Goal: Communication & Community: Participate in discussion

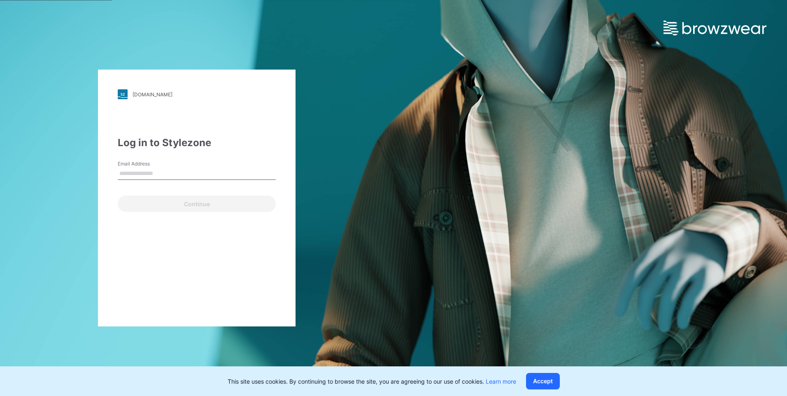
click at [218, 175] on input "Email Address" at bounding box center [197, 174] width 158 height 12
type input "**********"
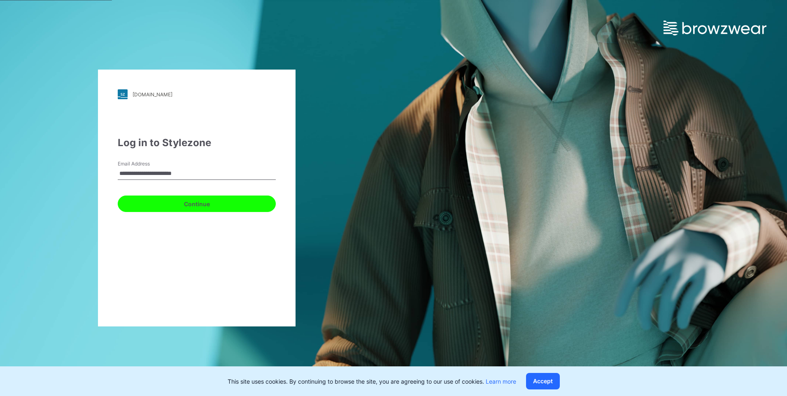
click at [197, 206] on button "Continue" at bounding box center [197, 204] width 158 height 16
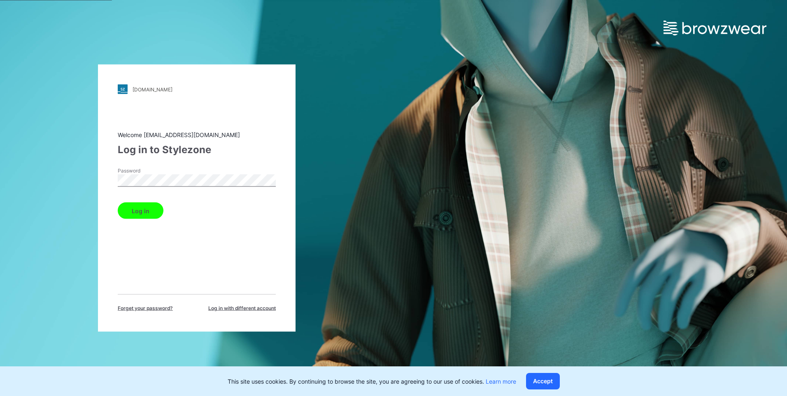
click at [119, 212] on button "Log in" at bounding box center [141, 211] width 46 height 16
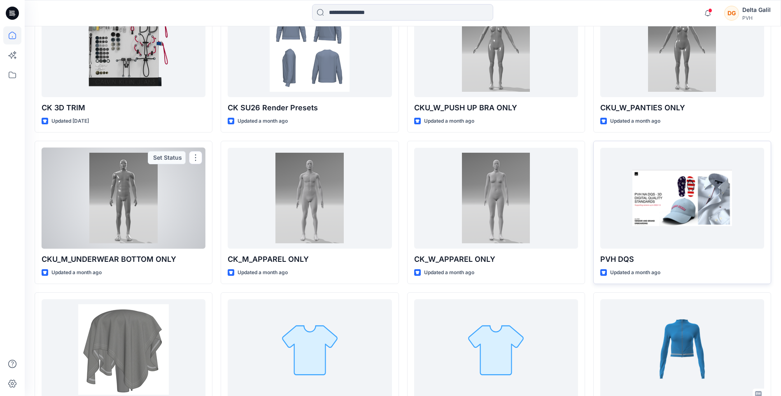
scroll to position [291, 0]
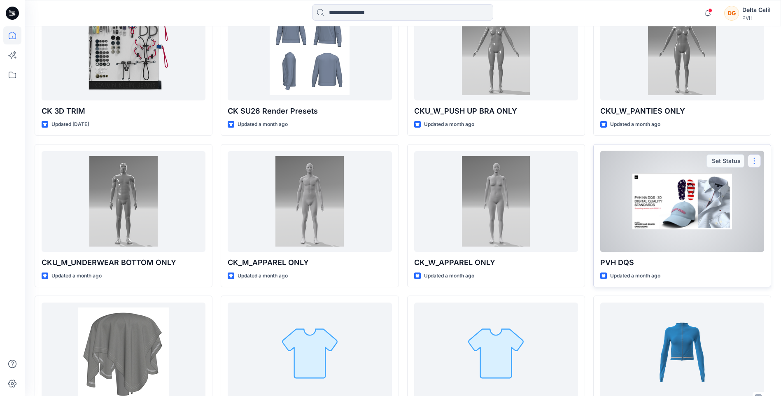
click at [754, 159] on button "button" at bounding box center [753, 160] width 13 height 13
click at [695, 203] on div at bounding box center [682, 201] width 164 height 101
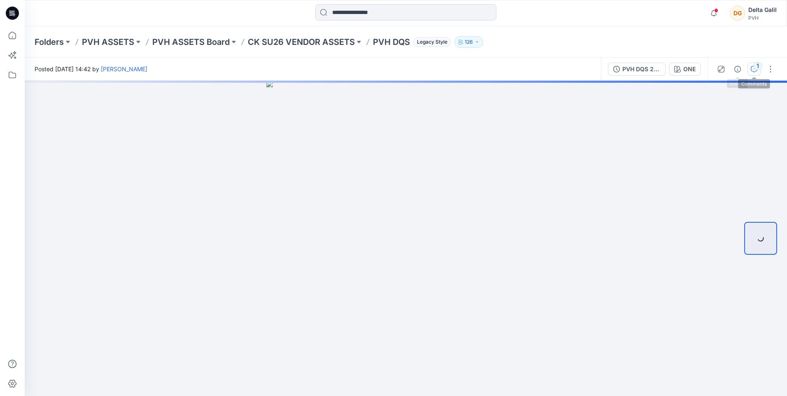
click at [756, 69] on div "1" at bounding box center [758, 66] width 8 height 8
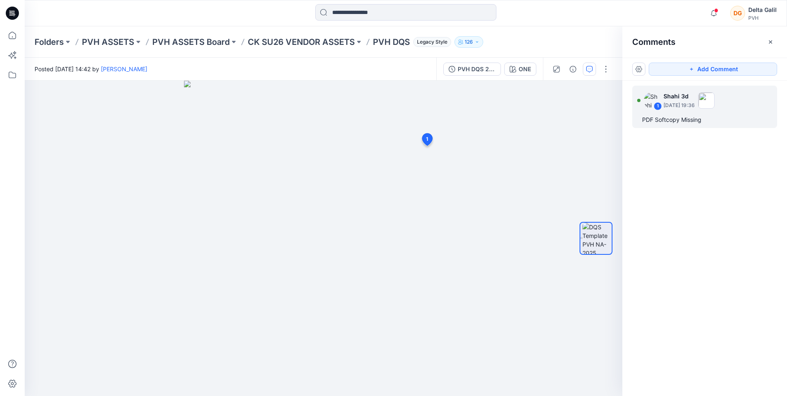
click at [674, 122] on div "PDF Softcopy Missing" at bounding box center [704, 120] width 125 height 10
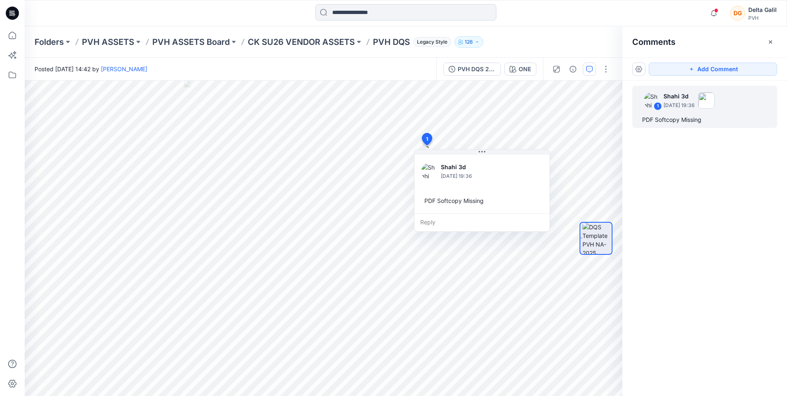
click at [683, 168] on div "1 Shahi 3d July 18, 2025 19:36 PDF Softcopy Missing" at bounding box center [704, 223] width 165 height 285
click at [637, 72] on button "button" at bounding box center [638, 69] width 13 height 13
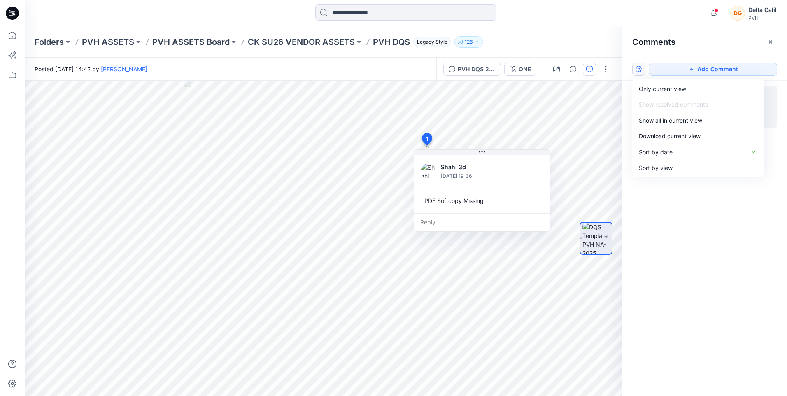
click at [637, 72] on button "button" at bounding box center [638, 69] width 13 height 13
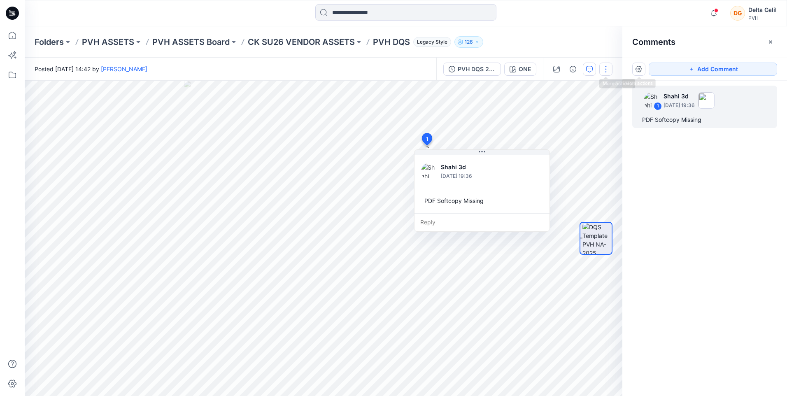
click at [606, 70] on button "button" at bounding box center [605, 69] width 13 height 13
click at [770, 42] on icon "button" at bounding box center [770, 41] width 3 height 3
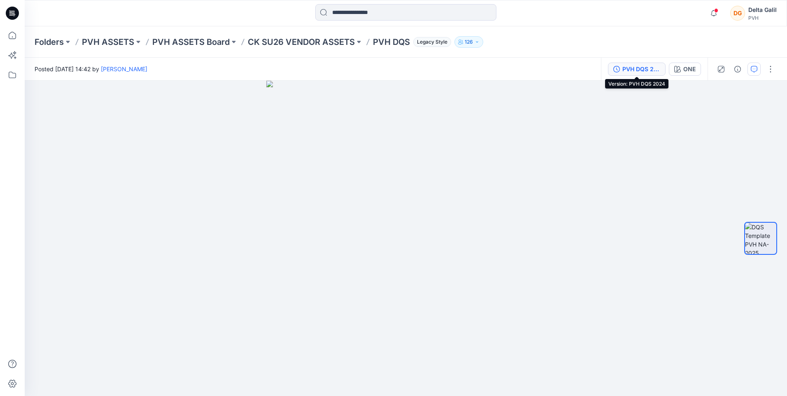
click at [644, 70] on div "PVH DQS 2024" at bounding box center [641, 69] width 38 height 9
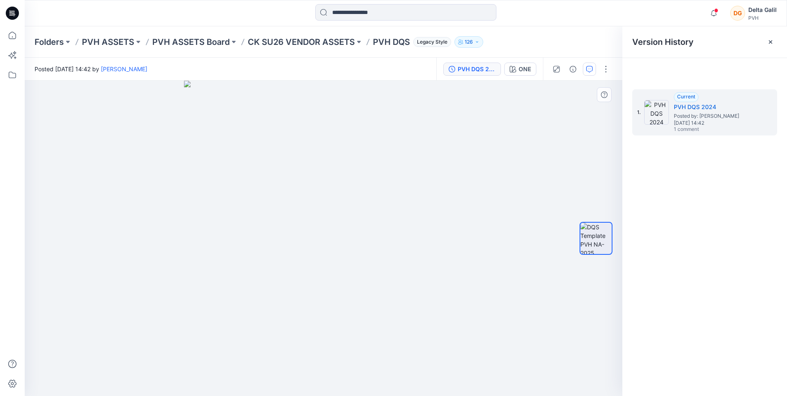
click at [339, 151] on img at bounding box center [323, 238] width 279 height 315
click at [527, 70] on div "ONE" at bounding box center [525, 69] width 12 height 9
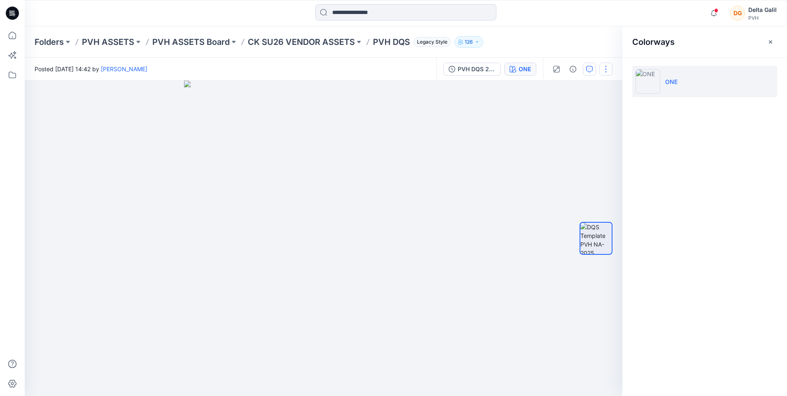
click at [604, 69] on button "button" at bounding box center [605, 69] width 13 height 13
click at [662, 134] on div "Colorways ONE" at bounding box center [704, 211] width 165 height 370
click at [772, 44] on icon "button" at bounding box center [770, 42] width 7 height 7
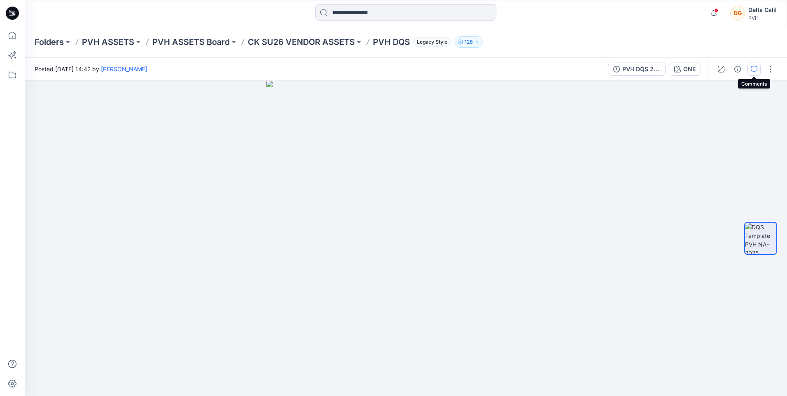
click at [759, 68] on button "button" at bounding box center [753, 69] width 13 height 13
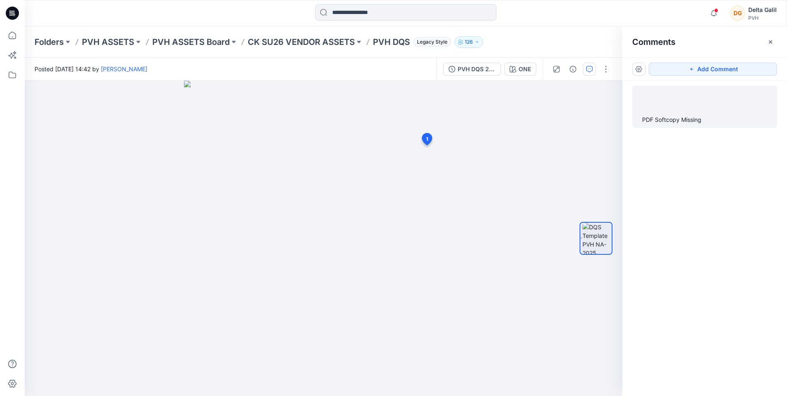
click at [675, 118] on div "PDF Softcopy Missing" at bounding box center [704, 120] width 125 height 10
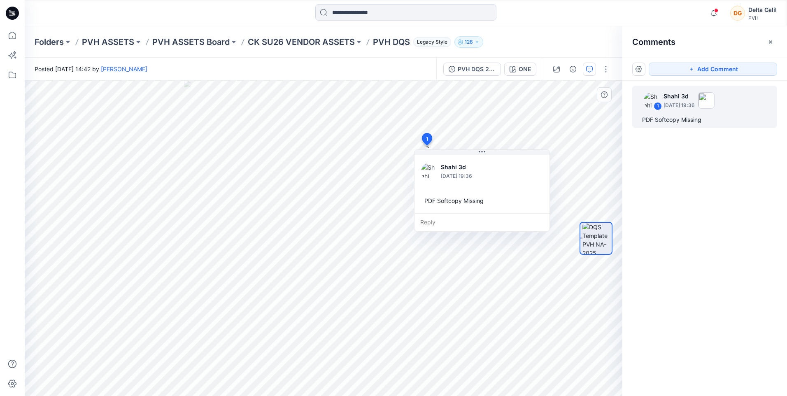
click at [451, 166] on p "Shahi 3d" at bounding box center [474, 167] width 67 height 10
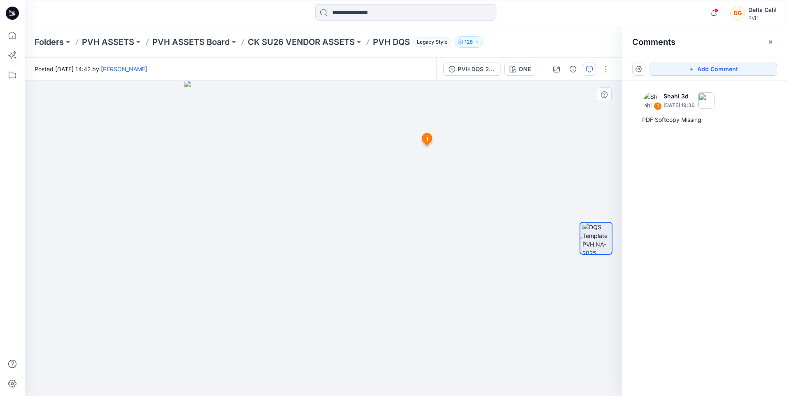
click at [216, 128] on img at bounding box center [323, 238] width 279 height 315
click at [201, 100] on img at bounding box center [323, 238] width 279 height 315
drag, startPoint x: 461, startPoint y: 70, endPoint x: 475, endPoint y: 65, distance: 14.7
click at [475, 65] on div "PVH DQS 2024" at bounding box center [477, 69] width 38 height 9
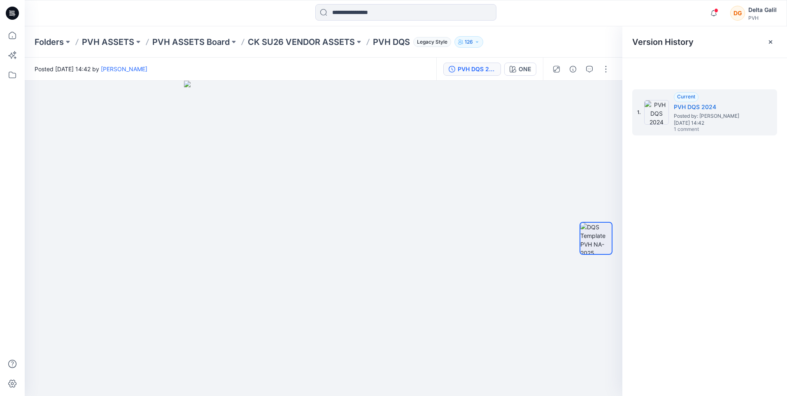
click at [471, 68] on div "PVH DQS 2024" at bounding box center [477, 69] width 38 height 9
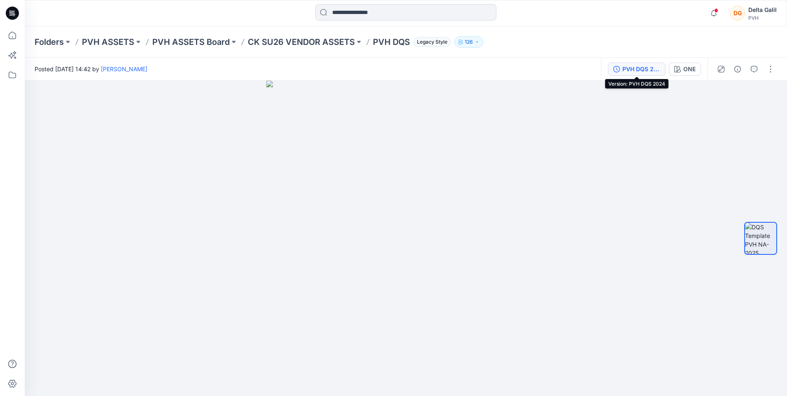
click at [645, 67] on div "PVH DQS 2024" at bounding box center [641, 69] width 38 height 9
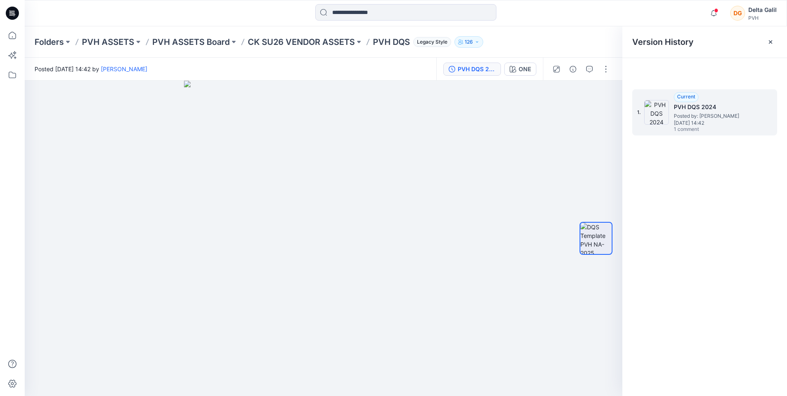
click at [707, 103] on h5 "PVH DQS 2024" at bounding box center [715, 107] width 82 height 10
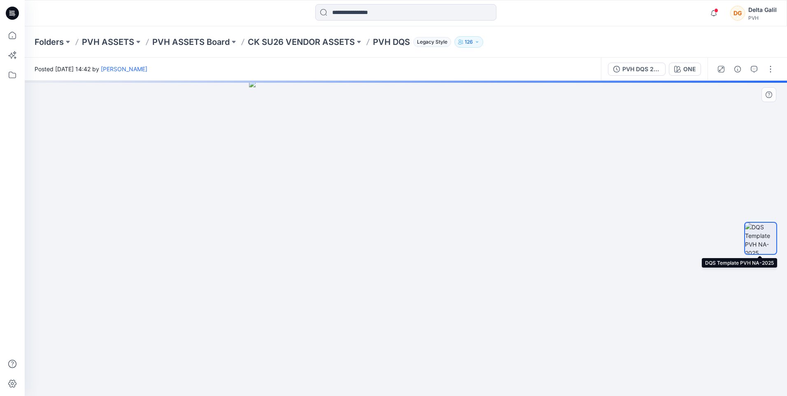
click at [756, 242] on img at bounding box center [760, 238] width 31 height 31
click at [760, 71] on button "button" at bounding box center [753, 69] width 13 height 13
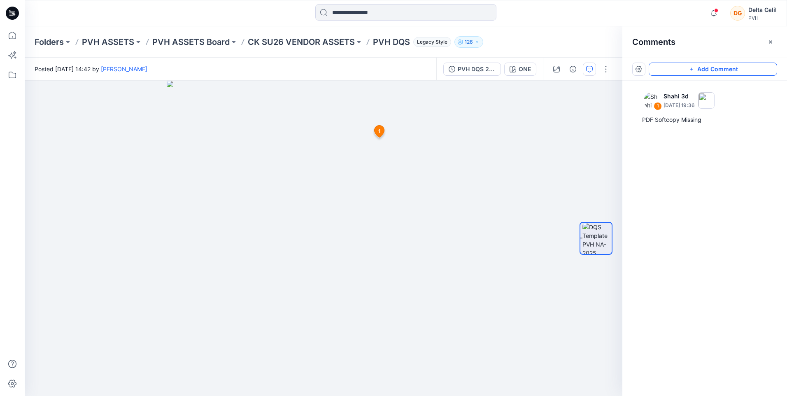
click at [723, 72] on button "Add Comment" at bounding box center [713, 69] width 128 height 13
click at [688, 70] on button "Click on the style to leave a comment" at bounding box center [713, 69] width 128 height 13
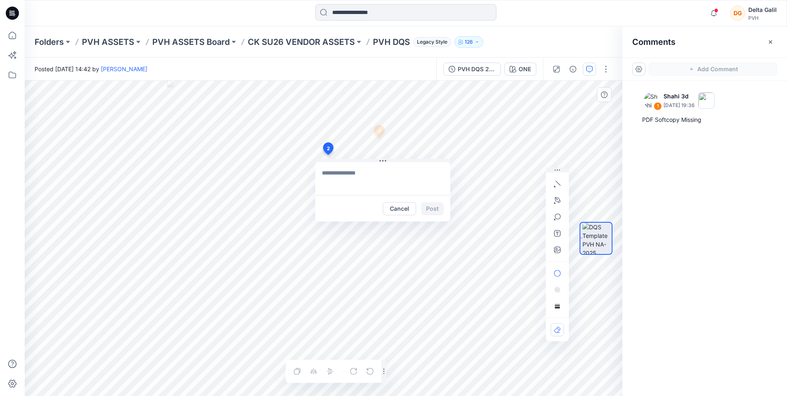
click at [328, 155] on div "2 Cancel Post 1 Shahi 3d [DATE] 19:36 PDF Softcopy Missing Reply Layer 1" at bounding box center [324, 238] width 598 height 315
click at [378, 175] on textarea at bounding box center [382, 178] width 135 height 33
type textarea "*"
type textarea "**********"
click at [435, 210] on button "Post" at bounding box center [432, 208] width 23 height 13
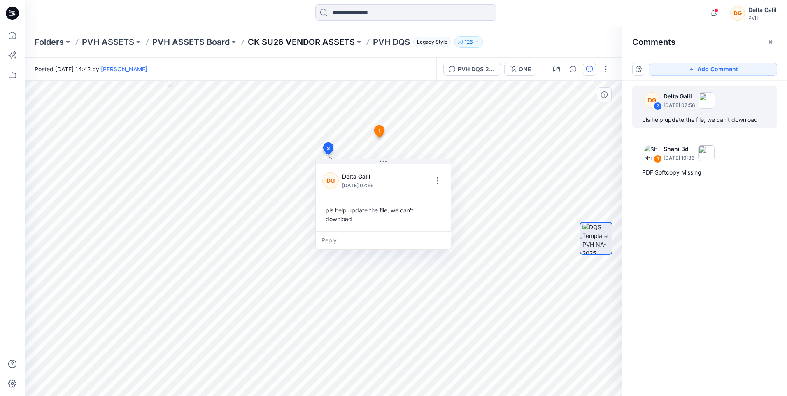
click at [292, 44] on p "CK SU26 VENDOR ASSETS" at bounding box center [301, 42] width 107 height 12
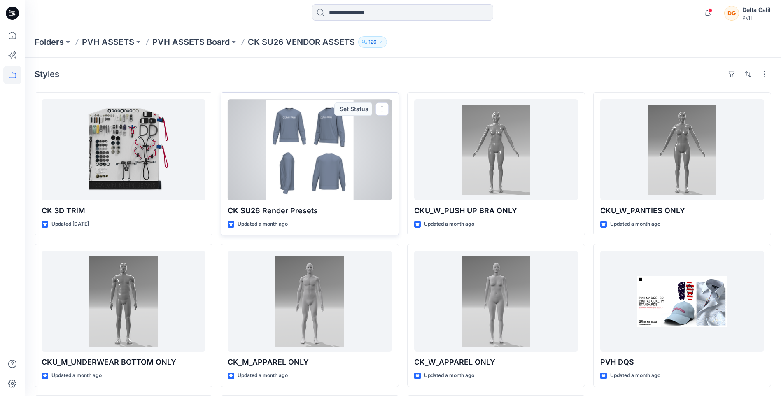
scroll to position [41, 0]
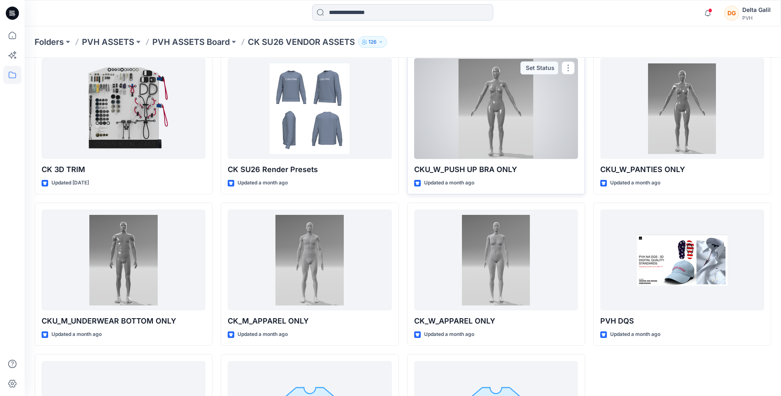
click at [478, 134] on div at bounding box center [496, 108] width 164 height 101
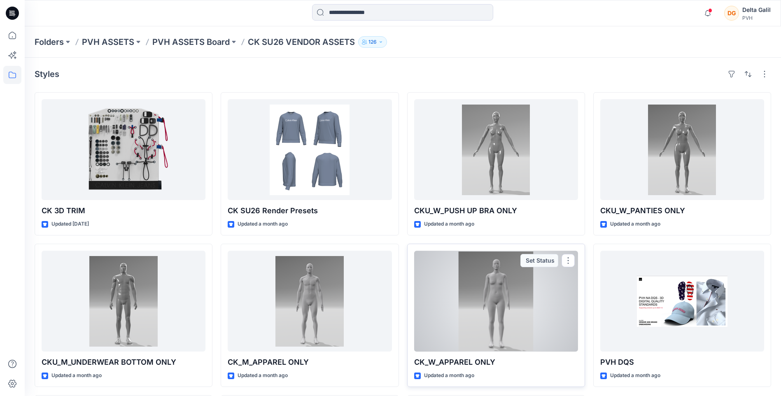
scroll to position [41, 0]
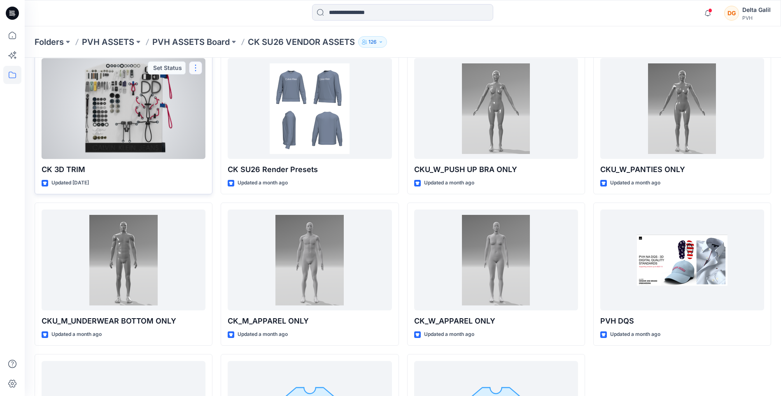
click at [196, 65] on button "button" at bounding box center [195, 67] width 13 height 13
click at [147, 107] on div at bounding box center [124, 108] width 164 height 101
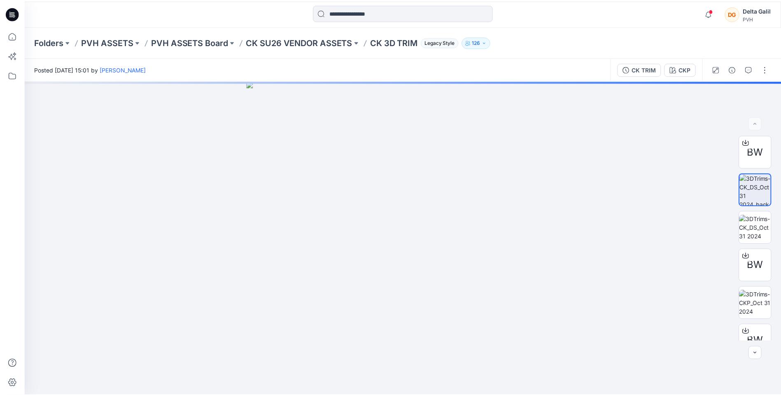
scroll to position [41, 0]
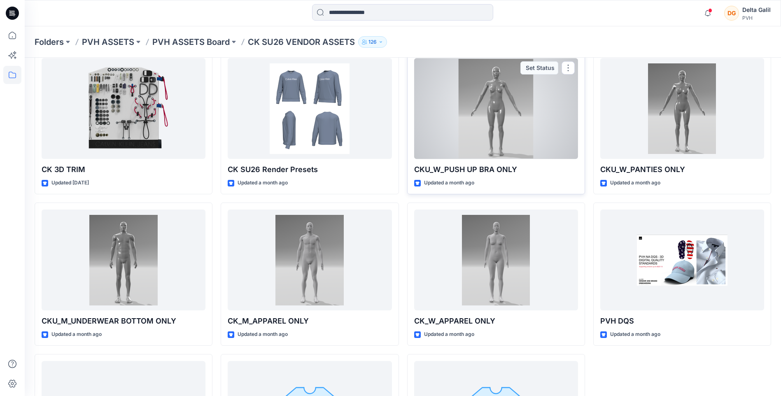
click at [530, 94] on div at bounding box center [496, 108] width 164 height 101
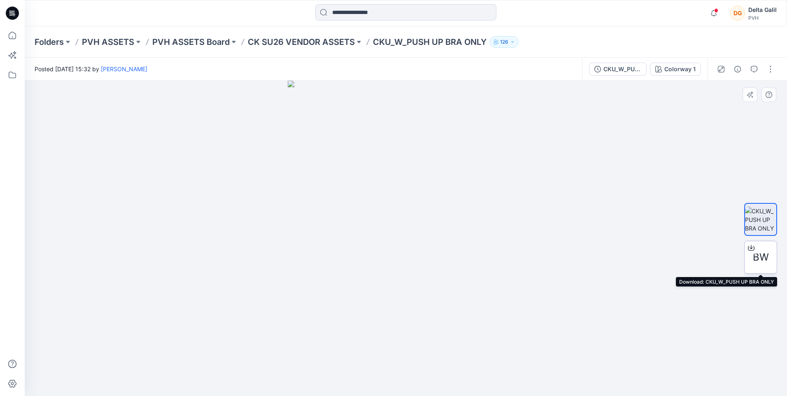
click at [760, 255] on span "BW" at bounding box center [761, 257] width 16 height 15
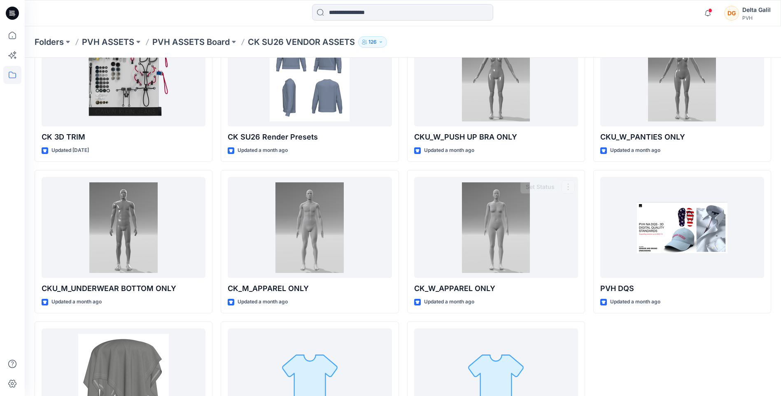
scroll to position [29, 0]
